Goal: Transaction & Acquisition: Download file/media

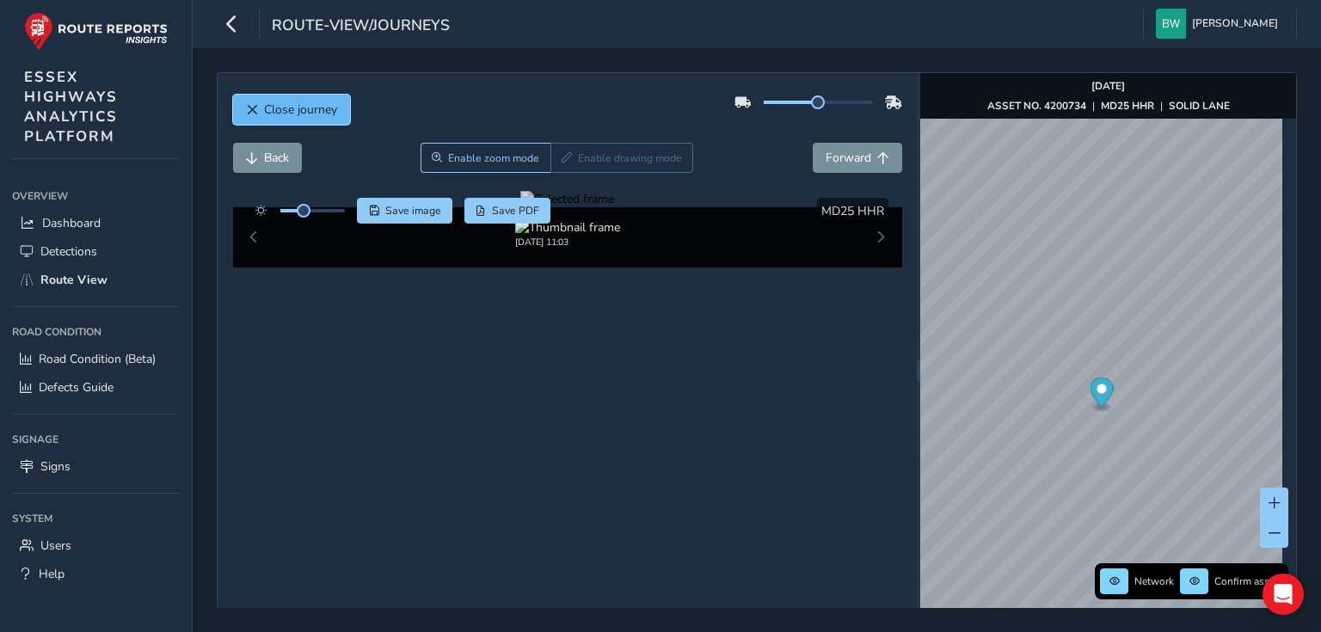
click at [284, 112] on span "Close journey" at bounding box center [300, 109] width 73 height 16
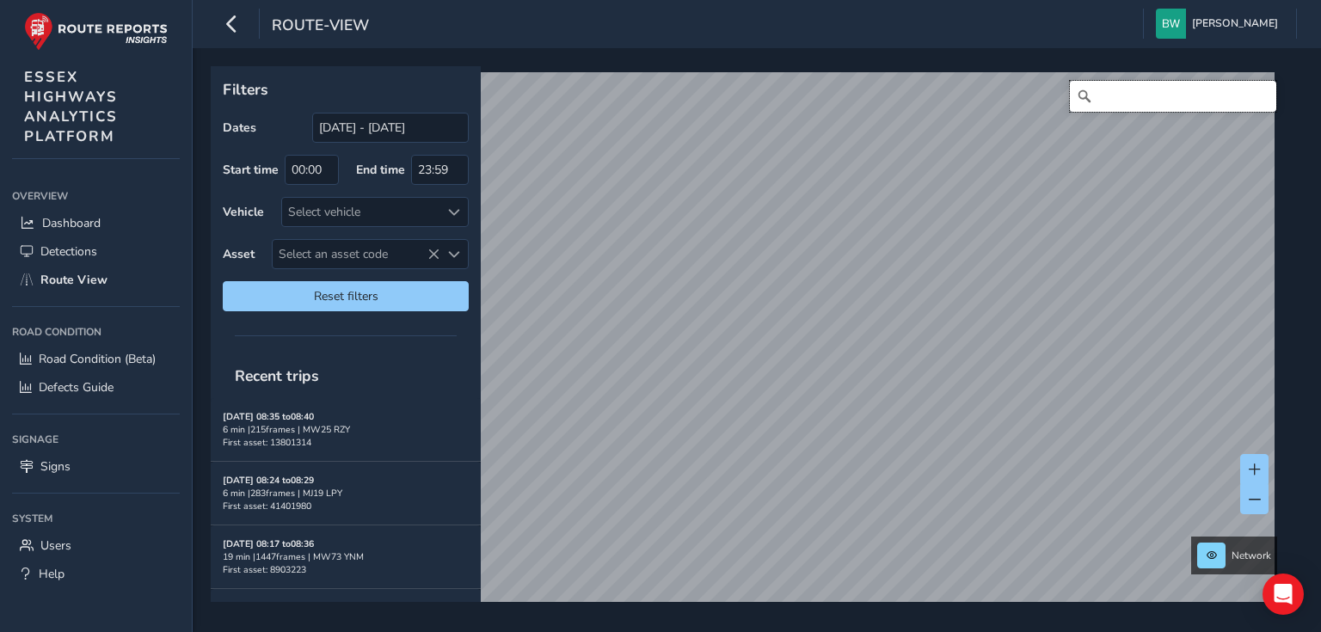
click at [1123, 102] on input "Search" at bounding box center [1173, 96] width 206 height 31
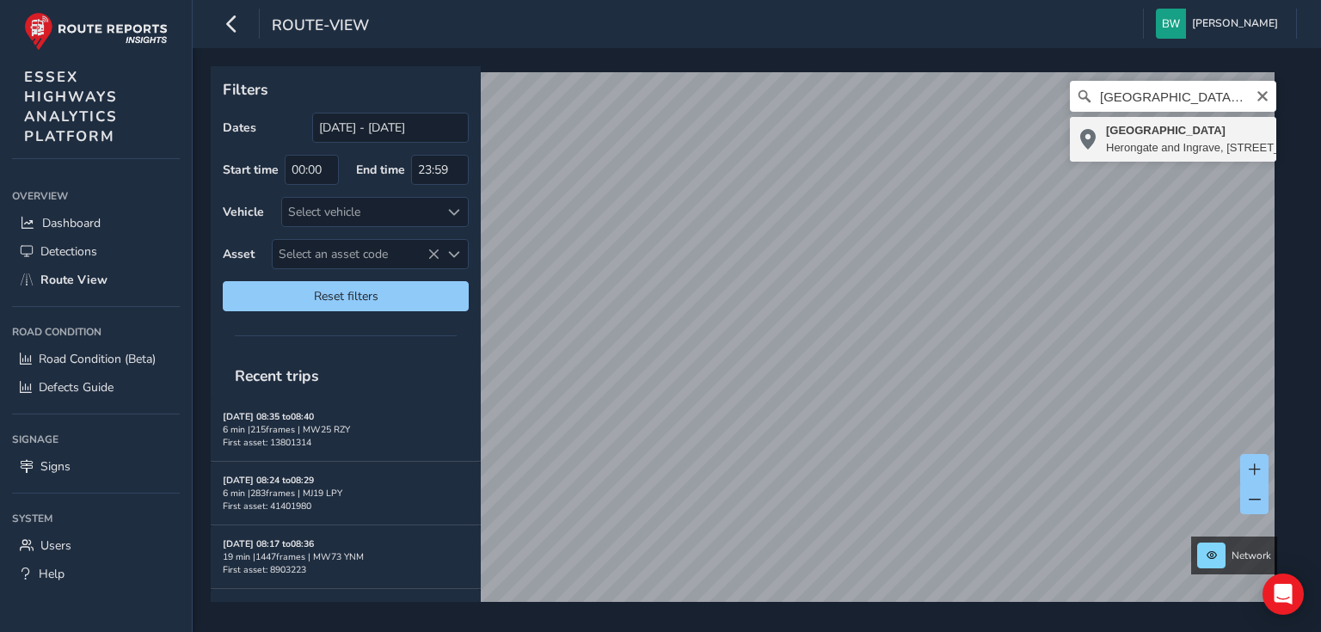
type input "[STREET_ADDRESS]"
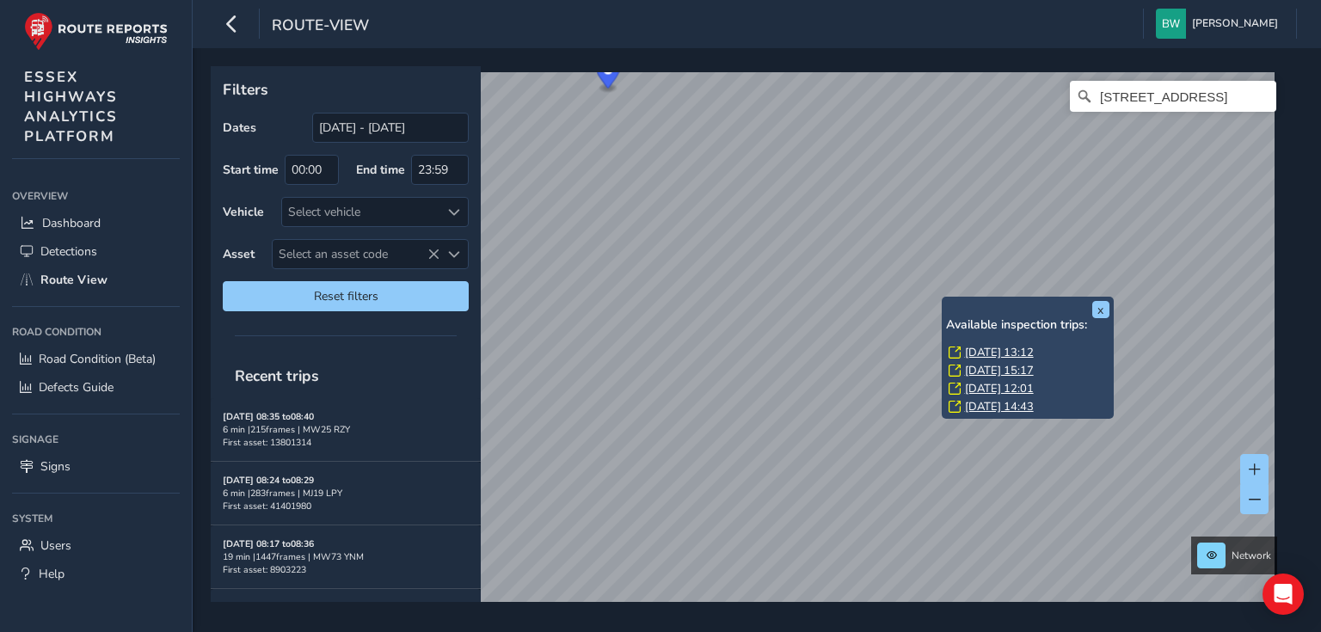
click at [988, 354] on link "[DATE] 13:12" at bounding box center [999, 352] width 69 height 15
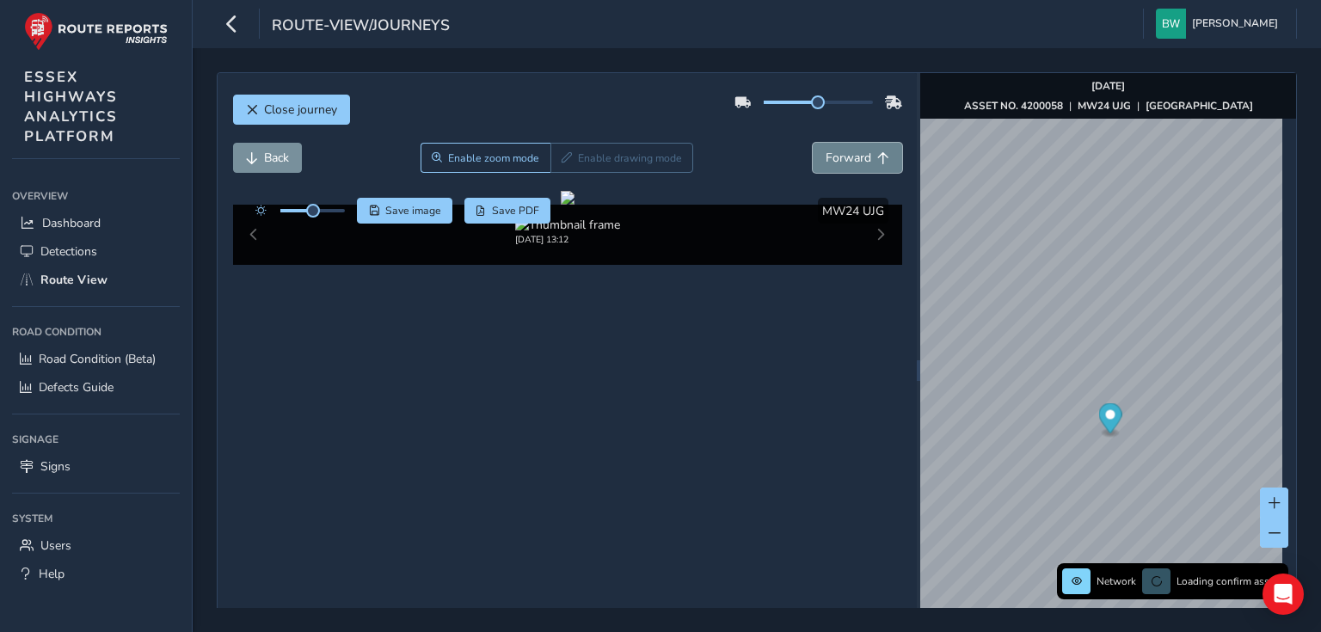
click at [827, 157] on span "Forward" at bounding box center [849, 158] width 46 height 16
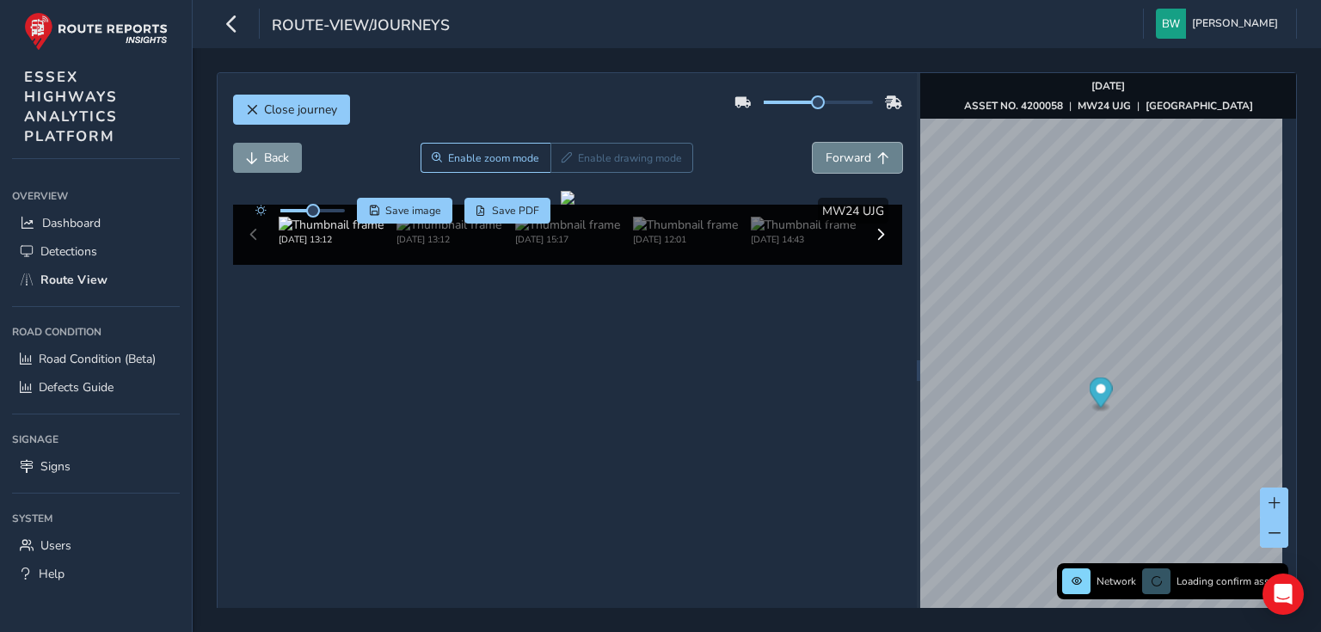
click at [827, 157] on span "Forward" at bounding box center [849, 158] width 46 height 16
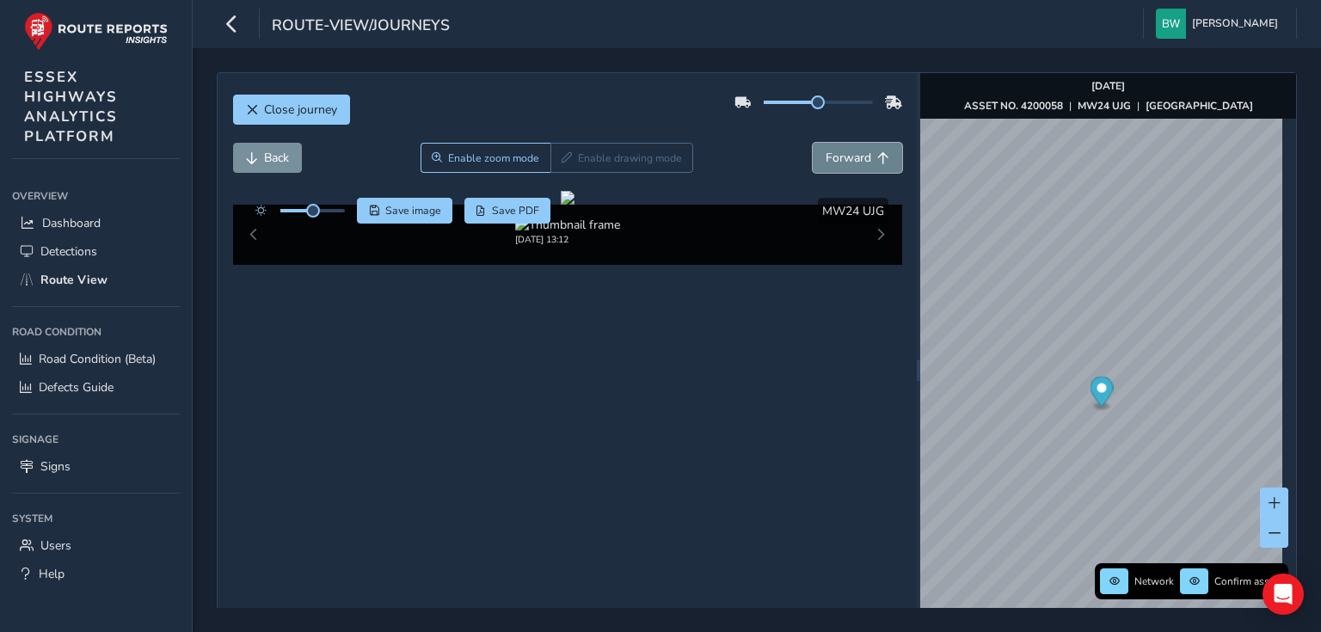
click at [826, 157] on span "Forward" at bounding box center [849, 158] width 46 height 16
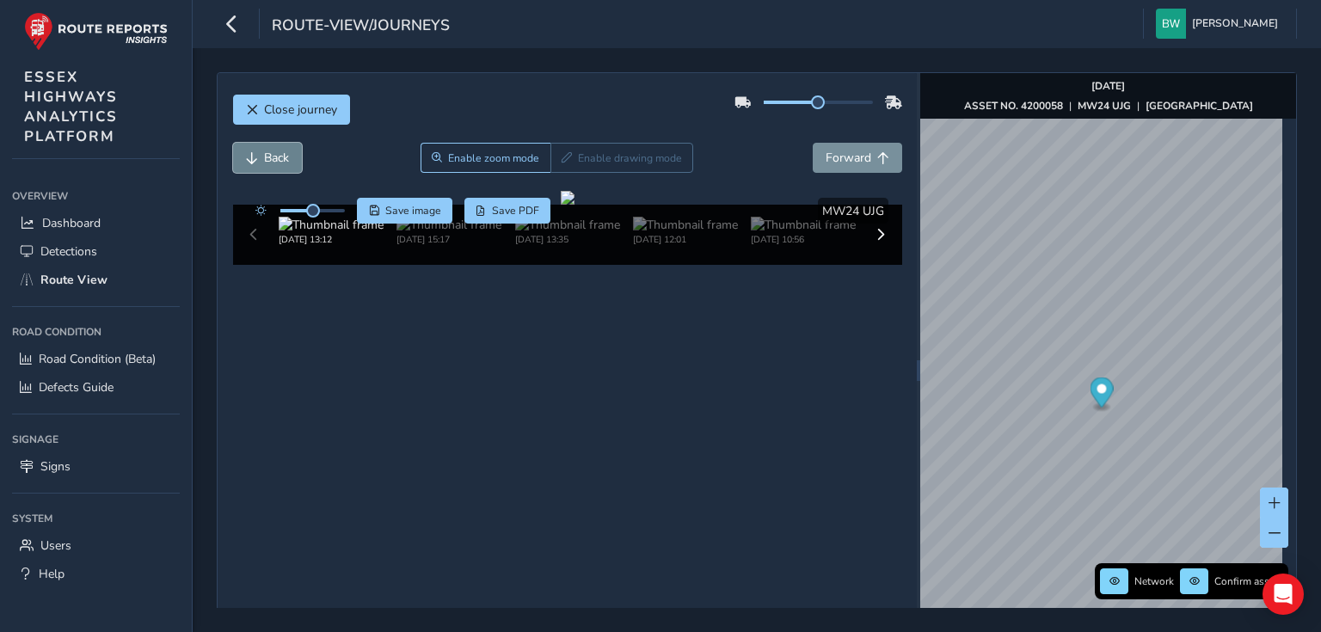
click at [276, 153] on span "Back" at bounding box center [276, 158] width 25 height 16
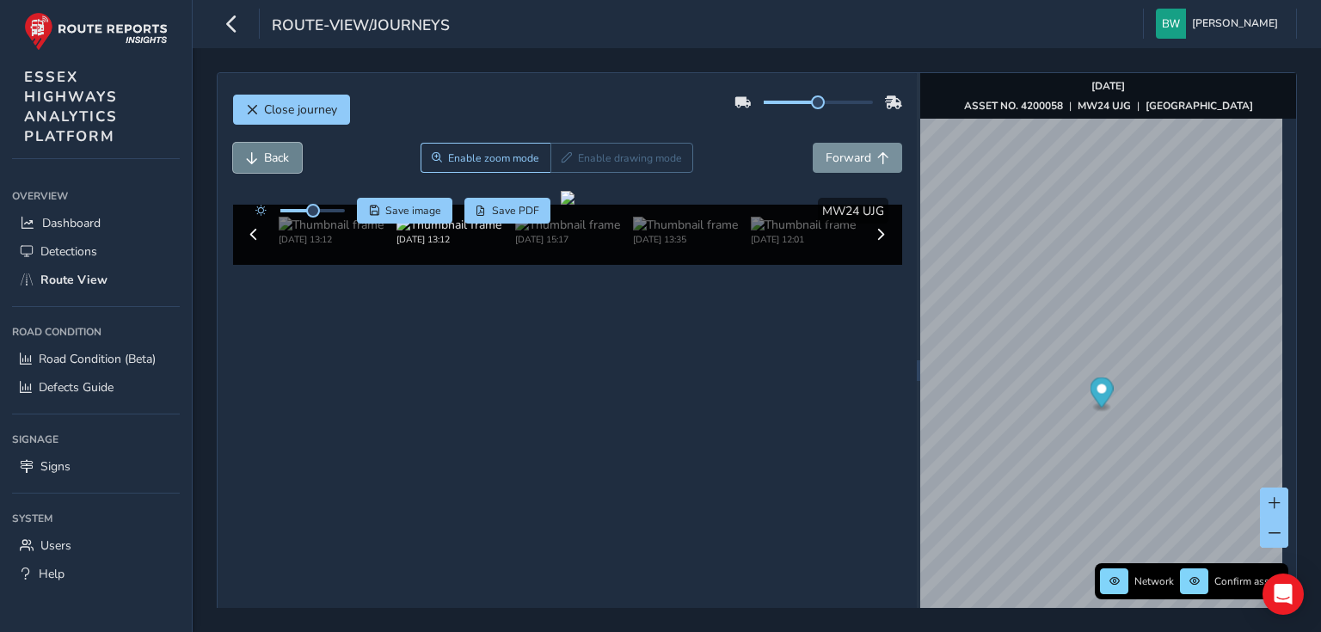
click at [276, 153] on span "Back" at bounding box center [276, 158] width 25 height 16
click at [275, 153] on span "Back" at bounding box center [276, 158] width 25 height 16
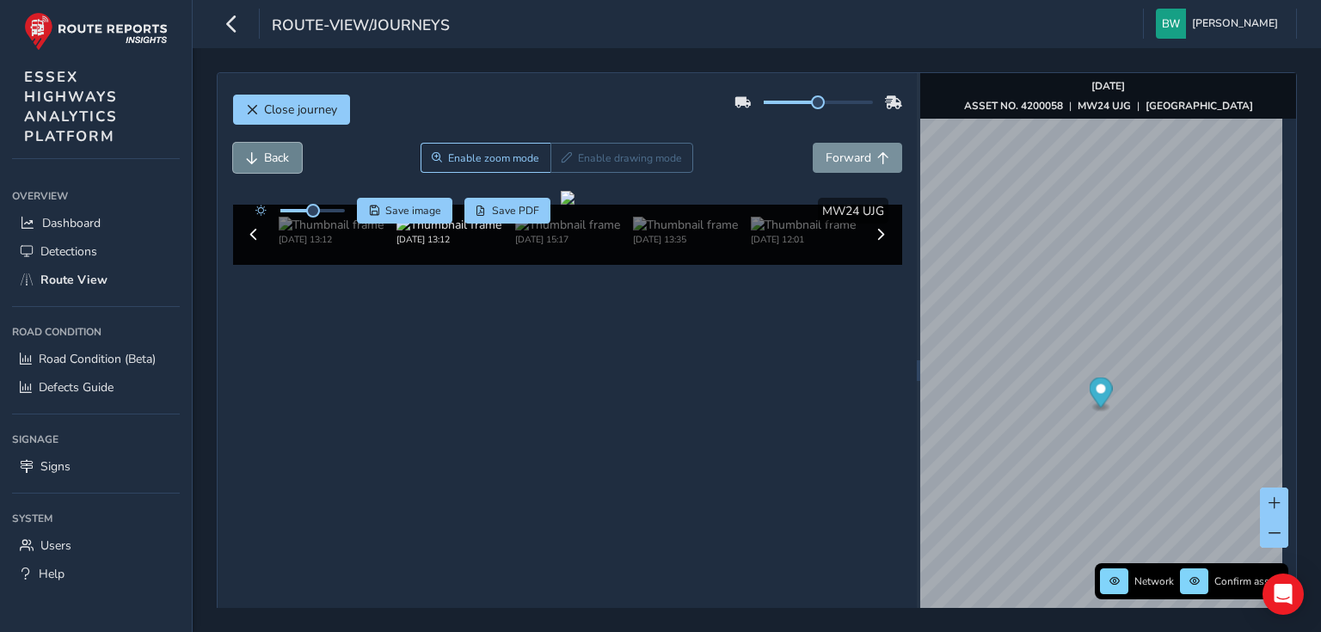
click at [275, 153] on span "Back" at bounding box center [276, 158] width 25 height 16
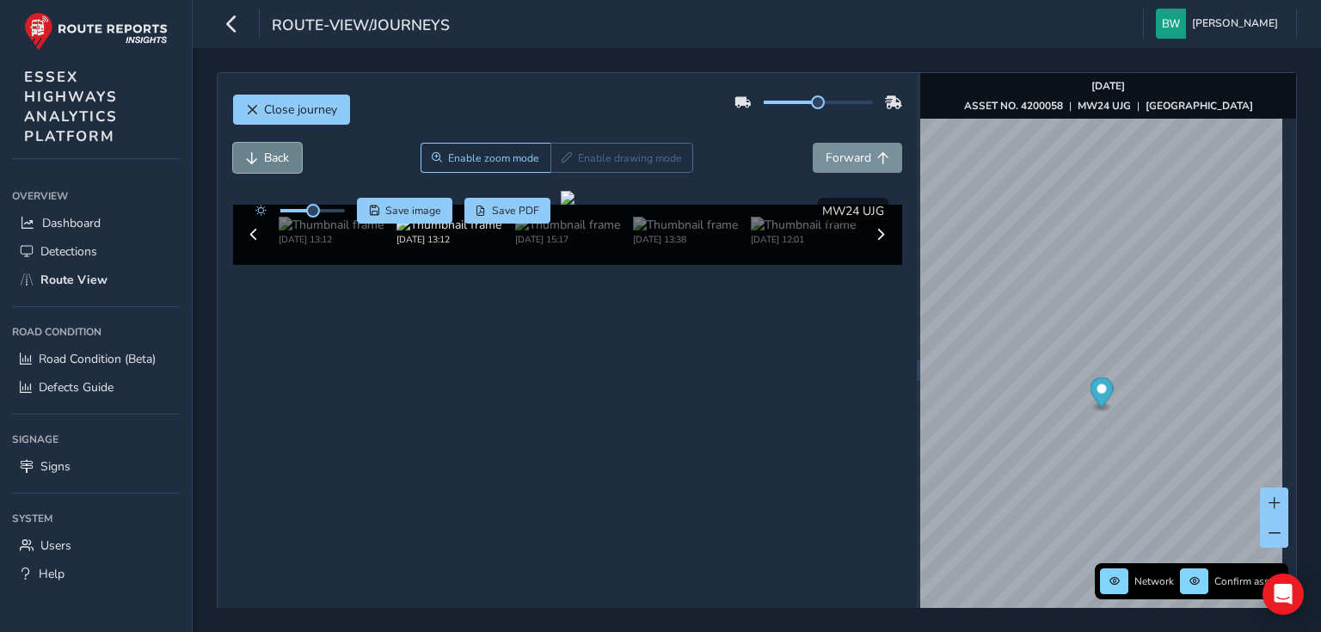
click at [275, 153] on span "Back" at bounding box center [276, 158] width 25 height 16
click at [837, 154] on span "Forward" at bounding box center [849, 158] width 46 height 16
click at [260, 157] on button "Back" at bounding box center [267, 158] width 69 height 30
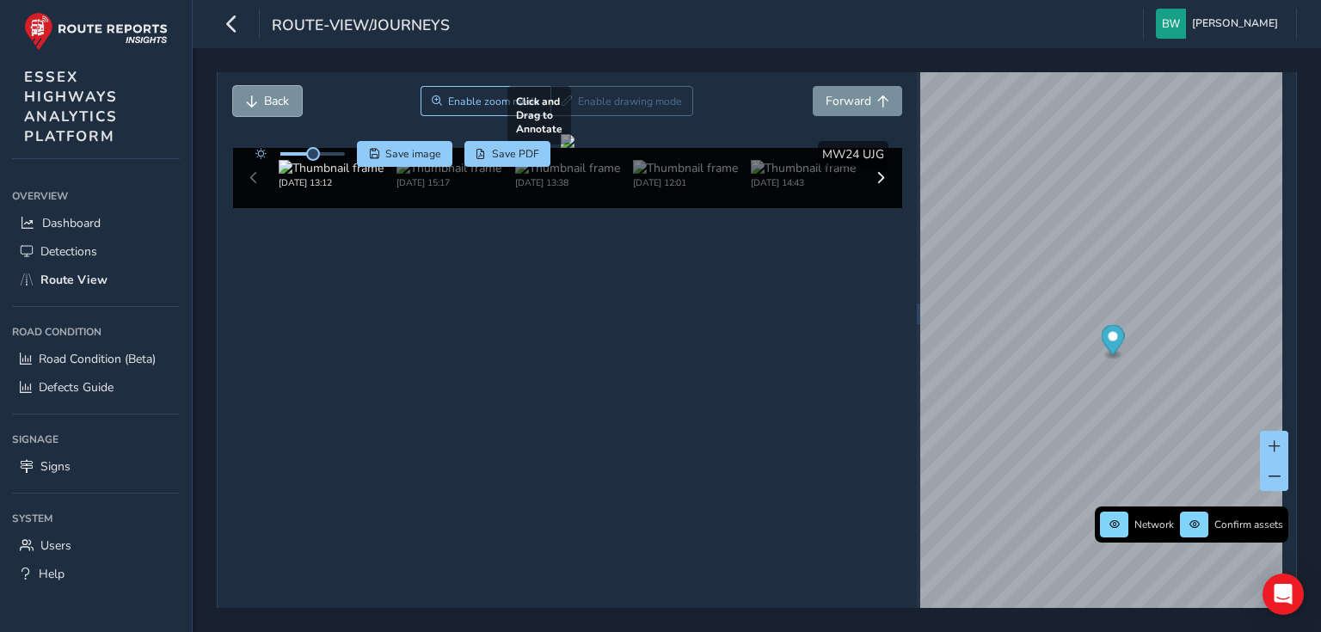
scroll to position [61, 0]
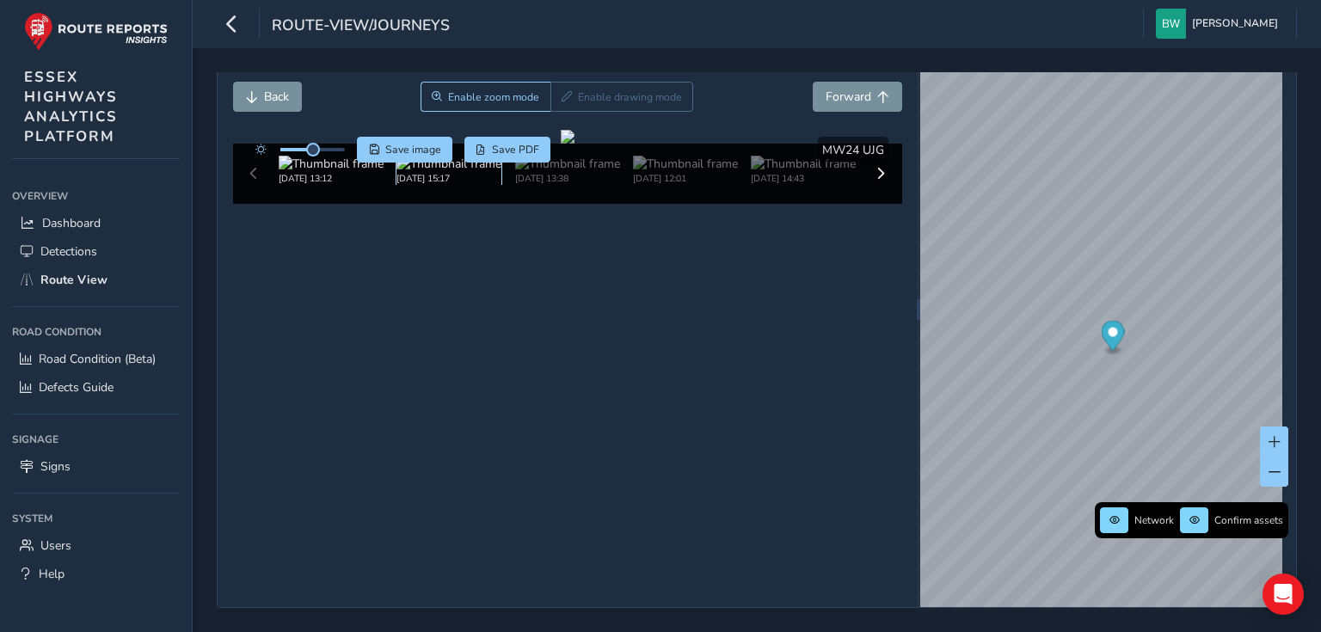
click at [433, 172] on img at bounding box center [448, 164] width 105 height 16
click at [333, 172] on img at bounding box center [331, 164] width 105 height 16
click at [261, 89] on button "Back" at bounding box center [267, 97] width 69 height 30
click at [398, 151] on span "Save image" at bounding box center [413, 150] width 56 height 14
